Goal: Communication & Community: Participate in discussion

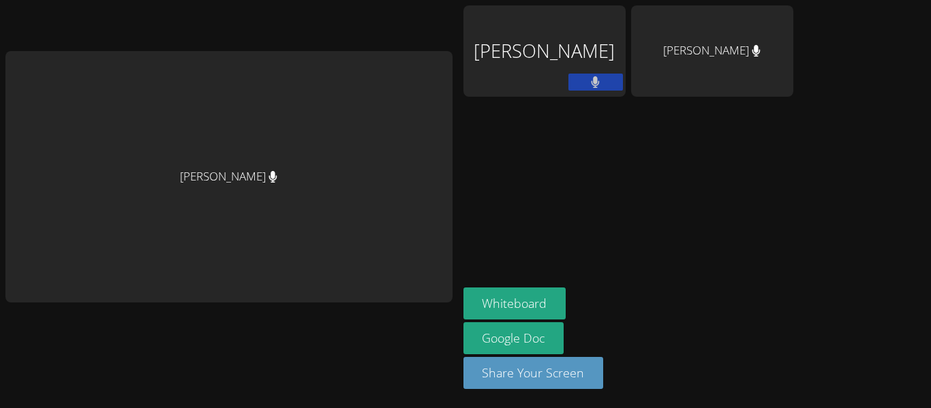
click at [727, 33] on div "[PERSON_NAME]" at bounding box center [712, 50] width 162 height 91
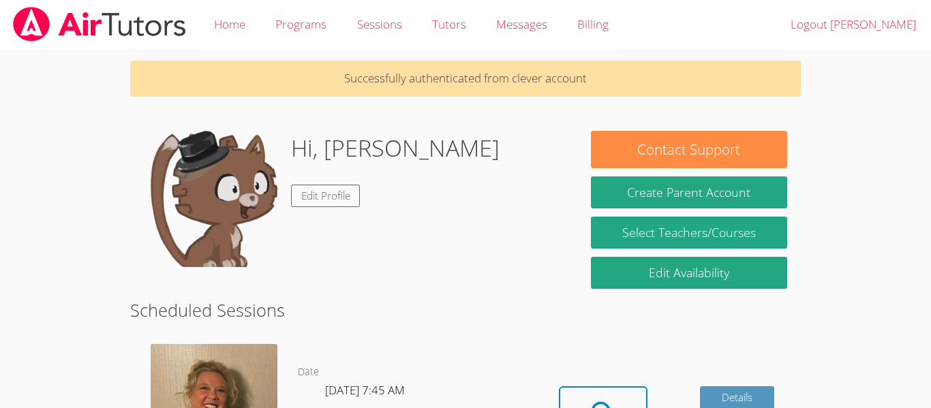
scroll to position [109, 0]
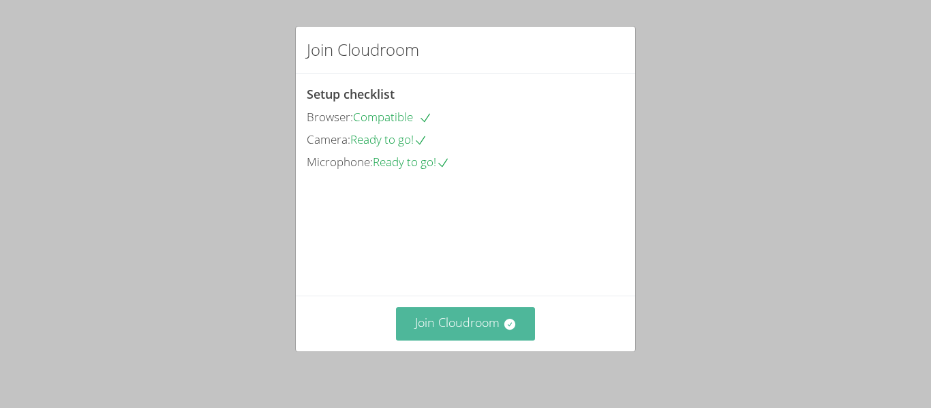
click at [456, 317] on button "Join Cloudroom" at bounding box center [466, 323] width 140 height 33
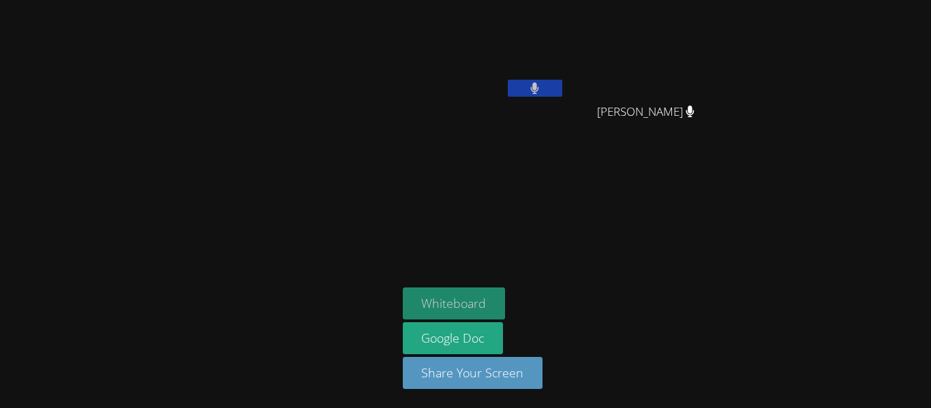
click at [463, 289] on button "Whiteboard" at bounding box center [454, 304] width 103 height 32
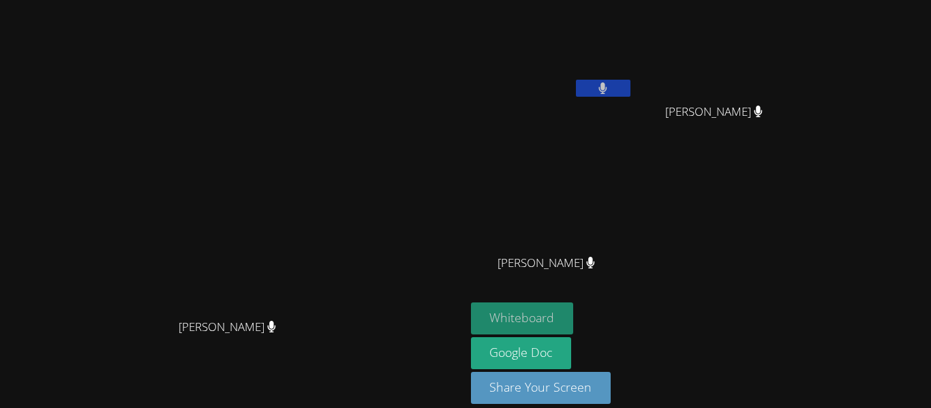
click at [574, 317] on button "Whiteboard" at bounding box center [522, 318] width 103 height 32
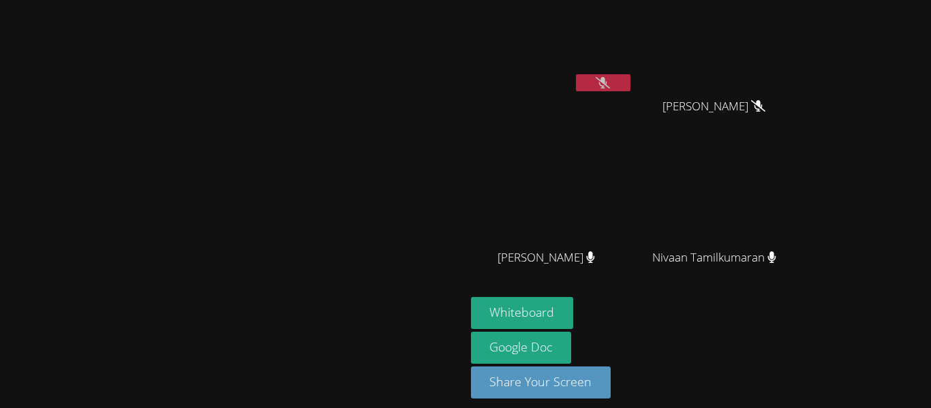
scroll to position [10, 0]
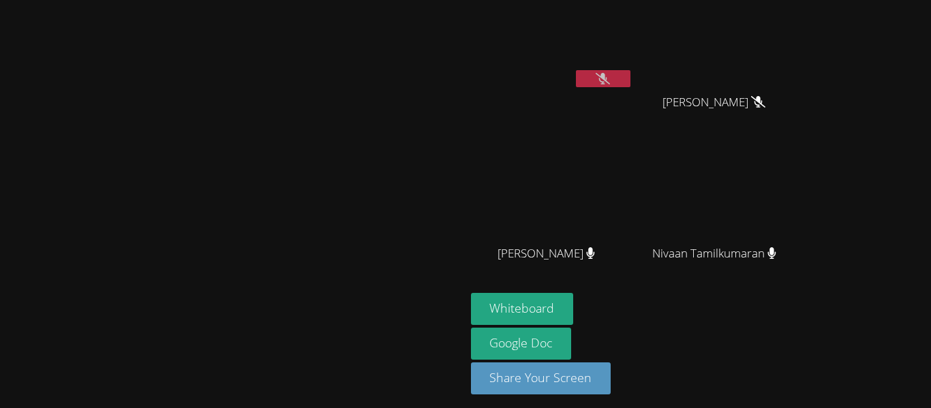
click at [630, 70] on button at bounding box center [603, 78] width 55 height 17
click at [610, 79] on icon at bounding box center [602, 79] width 14 height 12
click at [630, 70] on button at bounding box center [603, 78] width 55 height 17
click at [610, 80] on icon at bounding box center [602, 79] width 14 height 12
click at [630, 86] on button at bounding box center [603, 78] width 55 height 17
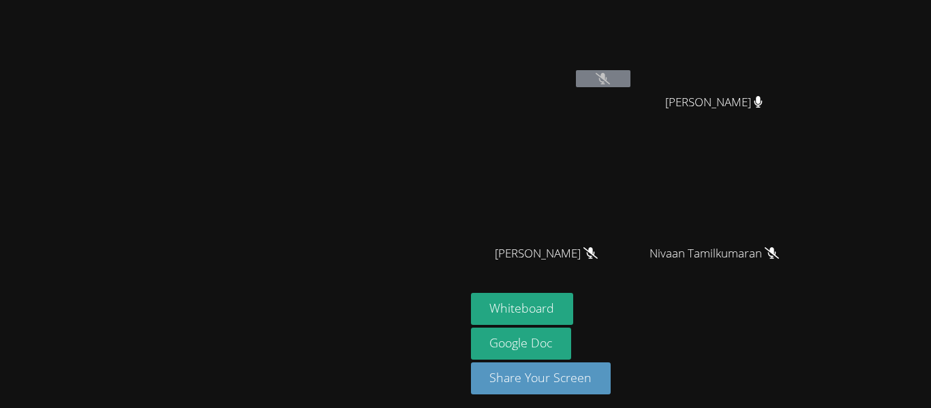
click at [610, 84] on icon at bounding box center [602, 79] width 14 height 12
click at [610, 78] on icon at bounding box center [602, 79] width 14 height 12
click at [630, 84] on button at bounding box center [603, 78] width 55 height 17
click at [610, 82] on icon at bounding box center [602, 79] width 14 height 12
click at [630, 78] on button at bounding box center [603, 78] width 55 height 17
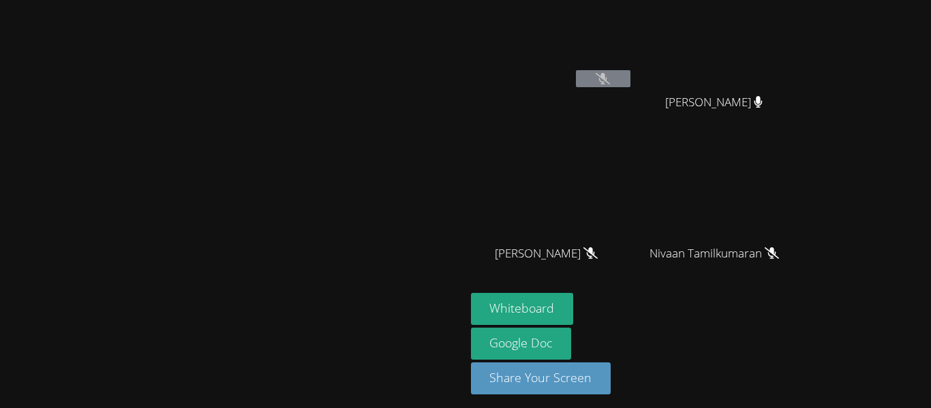
scroll to position [4, 0]
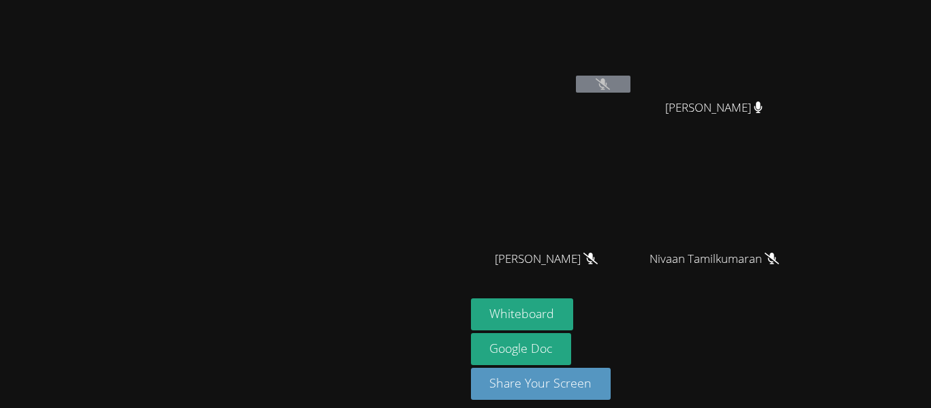
click at [630, 81] on button at bounding box center [603, 84] width 55 height 17
click at [610, 84] on icon at bounding box center [602, 84] width 14 height 12
click at [630, 91] on button at bounding box center [603, 84] width 55 height 17
click at [610, 89] on icon at bounding box center [602, 84] width 14 height 12
click at [610, 87] on icon at bounding box center [602, 84] width 14 height 12
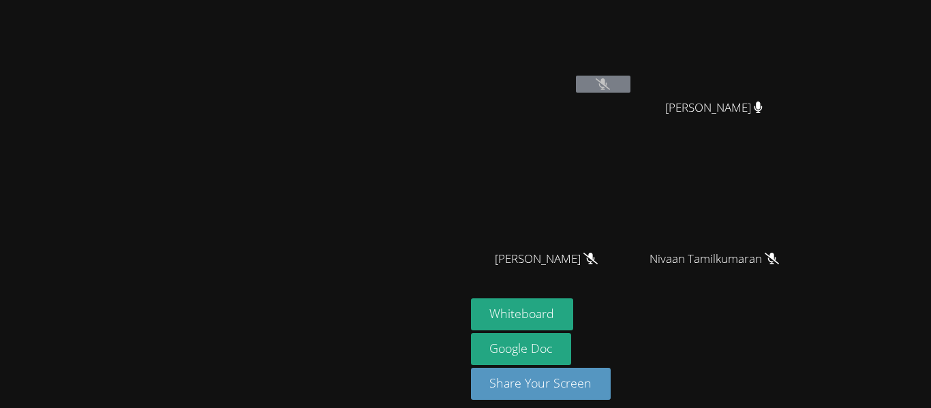
click at [610, 84] on icon at bounding box center [602, 84] width 14 height 12
click at [610, 87] on icon at bounding box center [602, 84] width 14 height 12
click at [630, 81] on button at bounding box center [603, 84] width 55 height 17
click at [630, 89] on button at bounding box center [603, 84] width 55 height 17
click at [630, 85] on button at bounding box center [603, 84] width 55 height 17
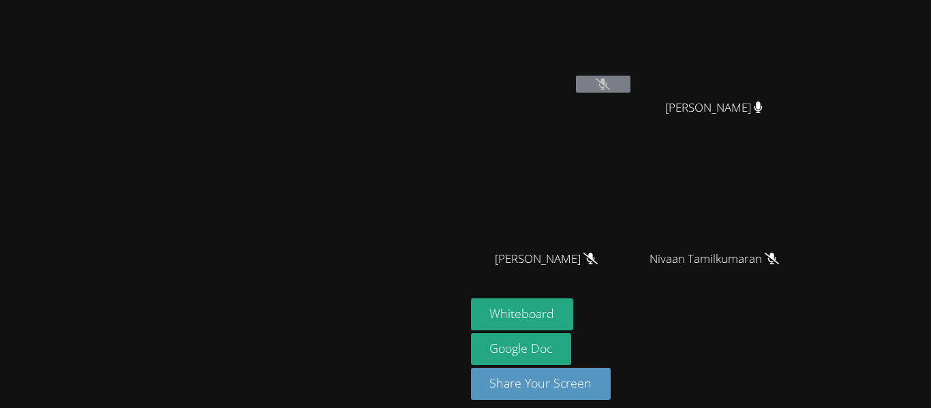
click at [633, 74] on video at bounding box center [552, 46] width 162 height 91
click at [630, 77] on button at bounding box center [603, 84] width 55 height 17
click at [633, 91] on video at bounding box center [552, 46] width 162 height 91
click at [633, 106] on div "[PERSON_NAME]" at bounding box center [552, 74] width 162 height 146
click at [630, 81] on button at bounding box center [603, 84] width 55 height 17
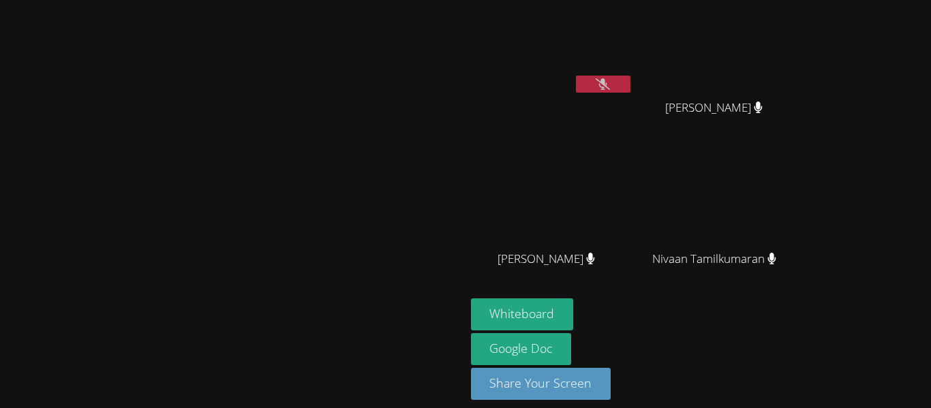
click at [610, 82] on icon at bounding box center [602, 84] width 14 height 12
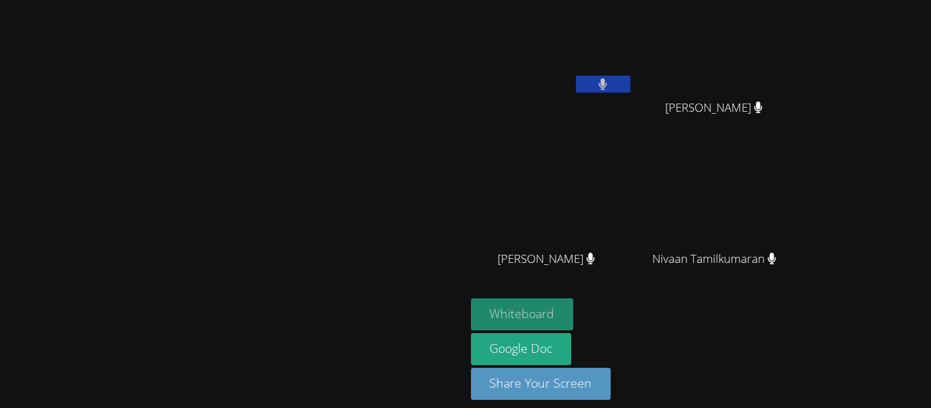
click at [574, 326] on button "Whiteboard" at bounding box center [522, 314] width 103 height 32
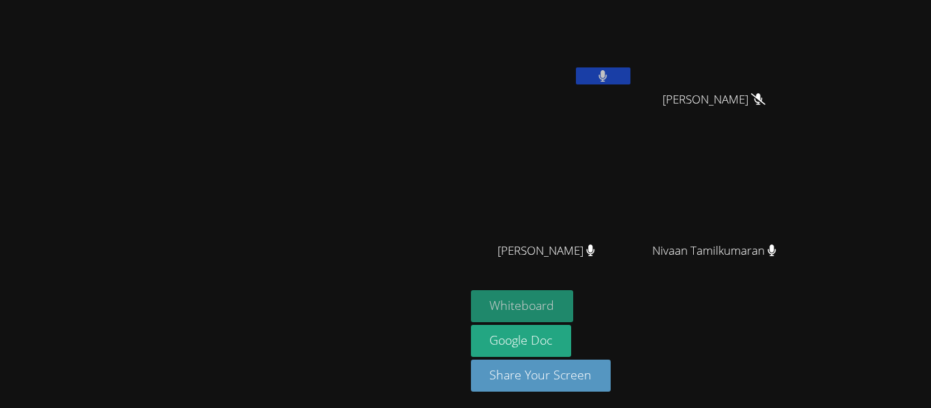
click at [574, 305] on button "Whiteboard" at bounding box center [522, 306] width 103 height 32
click at [630, 82] on button at bounding box center [603, 75] width 55 height 17
click at [610, 70] on icon at bounding box center [602, 76] width 14 height 12
click at [630, 81] on button at bounding box center [603, 75] width 55 height 17
click at [610, 72] on icon at bounding box center [602, 76] width 14 height 12
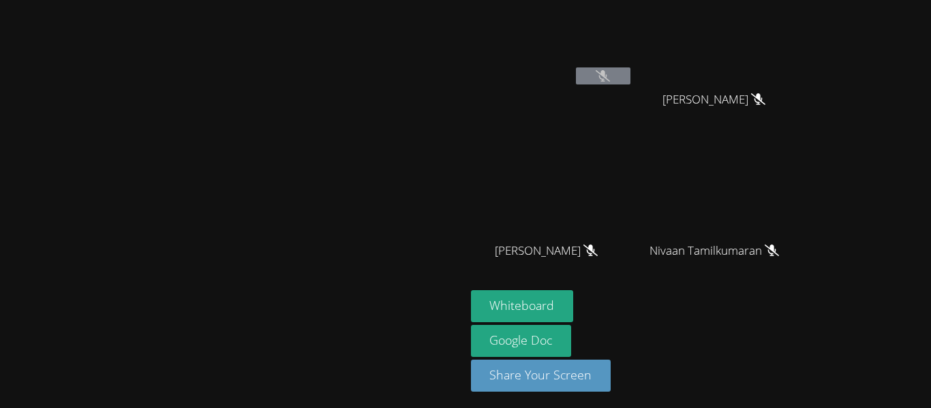
click at [630, 76] on button at bounding box center [603, 75] width 55 height 17
click at [630, 82] on button at bounding box center [603, 75] width 55 height 17
click at [630, 75] on button at bounding box center [603, 75] width 55 height 17
click at [630, 83] on button at bounding box center [603, 75] width 55 height 17
click at [630, 75] on button at bounding box center [603, 75] width 55 height 17
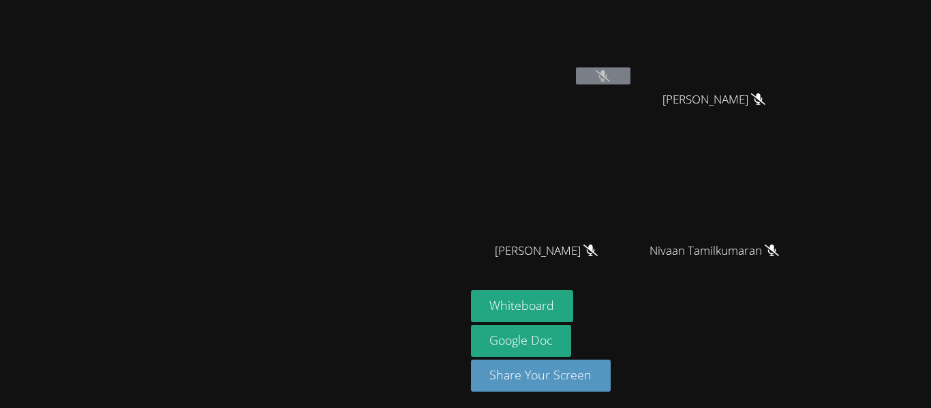
click at [630, 75] on button at bounding box center [603, 75] width 55 height 17
click at [610, 71] on icon at bounding box center [602, 76] width 14 height 12
click at [610, 75] on icon at bounding box center [602, 76] width 14 height 12
click at [610, 74] on icon at bounding box center [602, 76] width 14 height 12
click at [630, 82] on button at bounding box center [603, 75] width 55 height 17
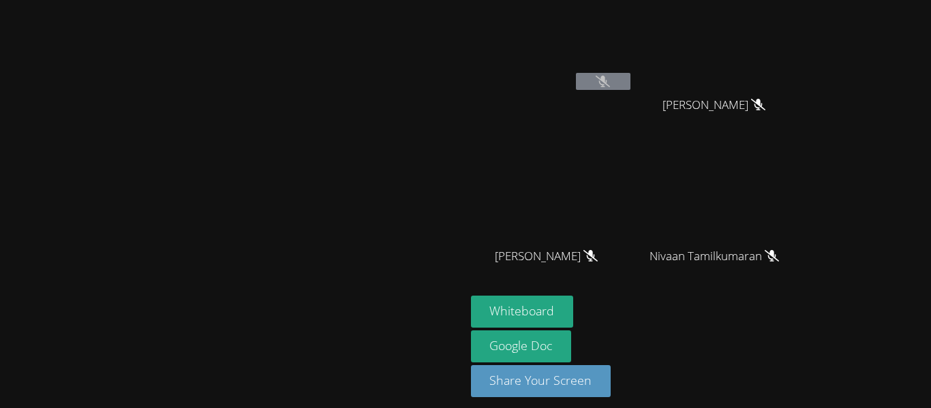
scroll to position [0, 0]
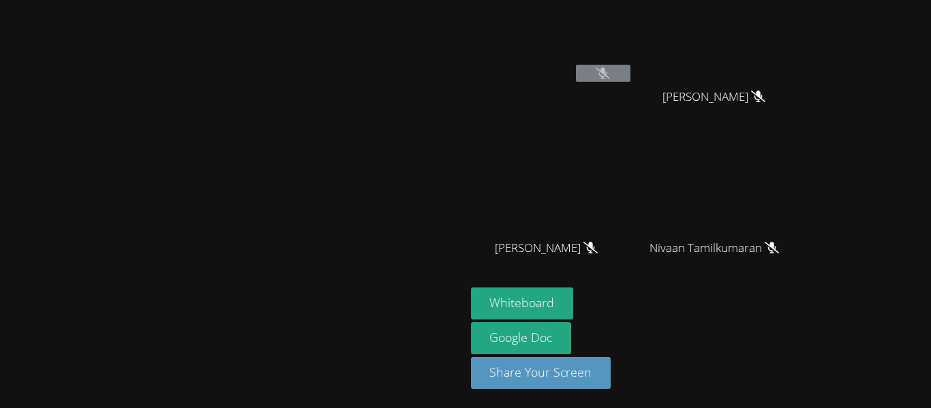
click at [610, 69] on icon at bounding box center [602, 73] width 14 height 12
click at [610, 78] on icon at bounding box center [602, 73] width 14 height 12
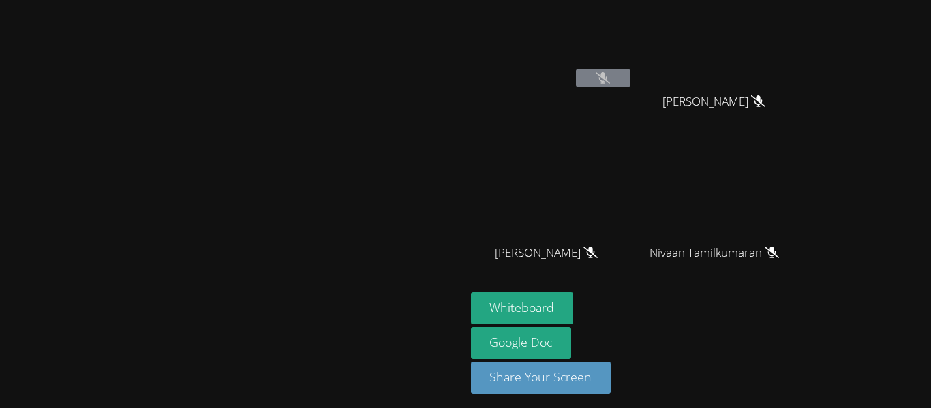
click at [630, 72] on button at bounding box center [603, 77] width 55 height 17
click at [633, 53] on video at bounding box center [552, 40] width 162 height 91
click at [801, 165] on video at bounding box center [719, 191] width 162 height 91
click at [574, 298] on button "Whiteboard" at bounding box center [522, 308] width 103 height 32
